Goal: Book appointment/travel/reservation

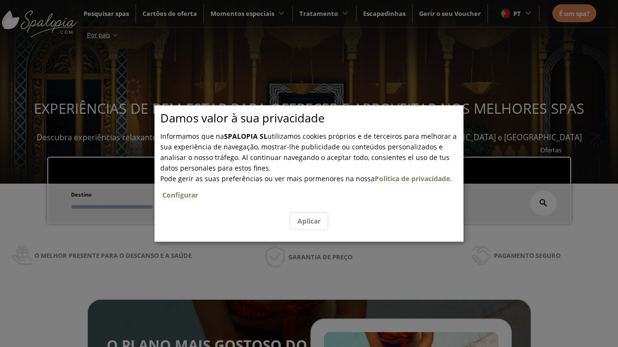
scroll to position [164, 0]
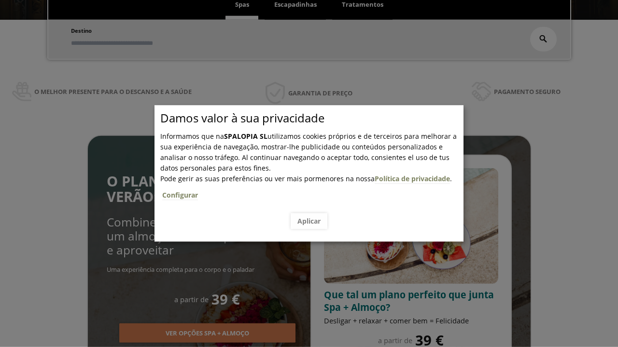
click at [295, 5] on span "Escapadinhas" at bounding box center [295, 4] width 42 height 9
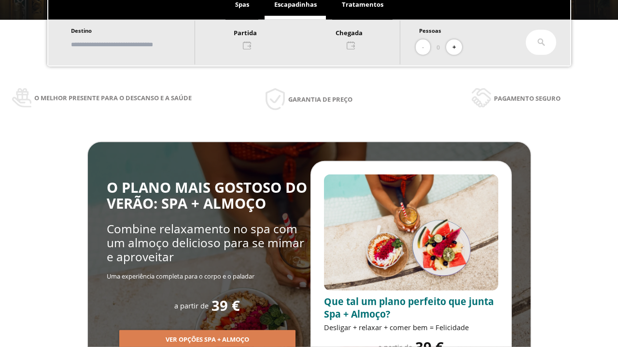
click at [136, 44] on input "text" at bounding box center [128, 44] width 120 height 17
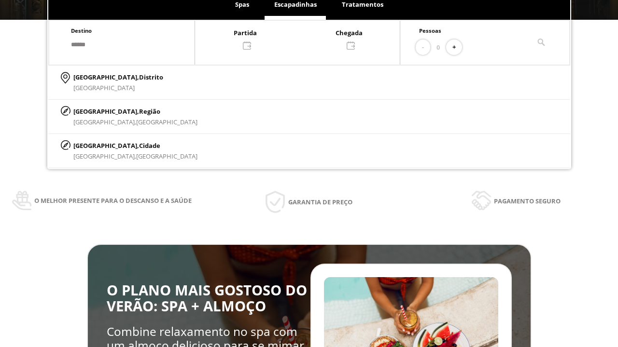
type input "******"
click at [97, 145] on p "[GEOGRAPHIC_DATA], Cidade" at bounding box center [135, 145] width 124 height 11
click at [307, 38] on div at bounding box center [297, 38] width 205 height 23
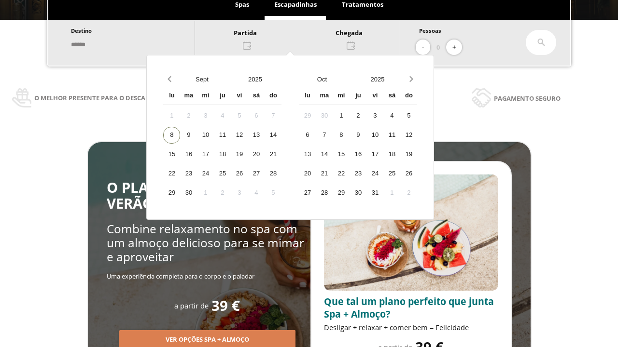
click at [214, 135] on div "10" at bounding box center [205, 135] width 17 height 17
click at [231, 135] on div "11" at bounding box center [222, 135] width 17 height 17
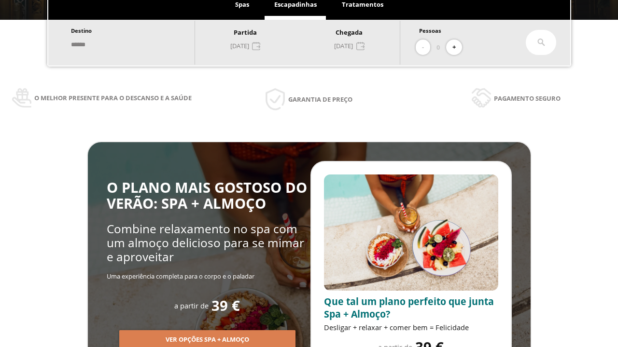
click at [457, 47] on button "+" at bounding box center [454, 48] width 16 height 16
click at [541, 42] on icon at bounding box center [541, 43] width 8 height 8
